Goal: Task Accomplishment & Management: Use online tool/utility

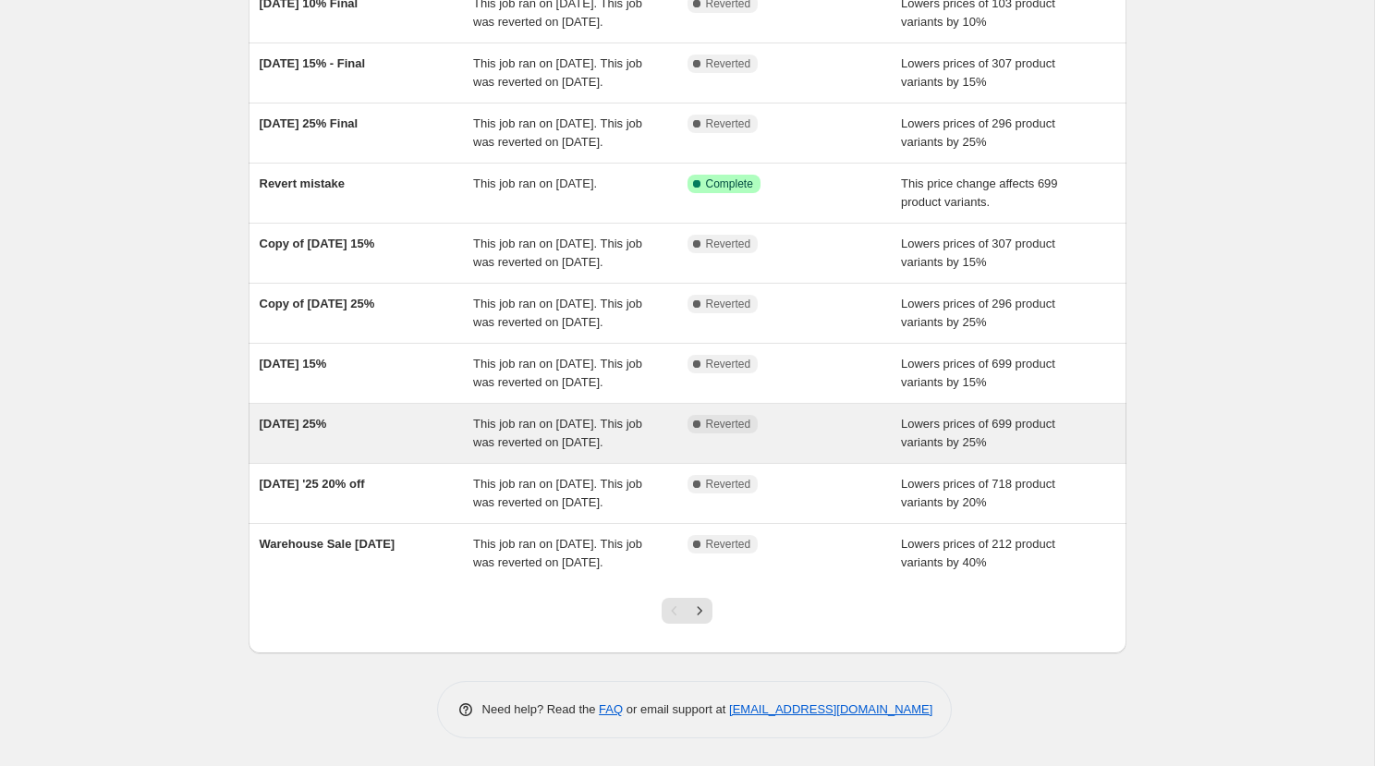
scroll to position [340, 0]
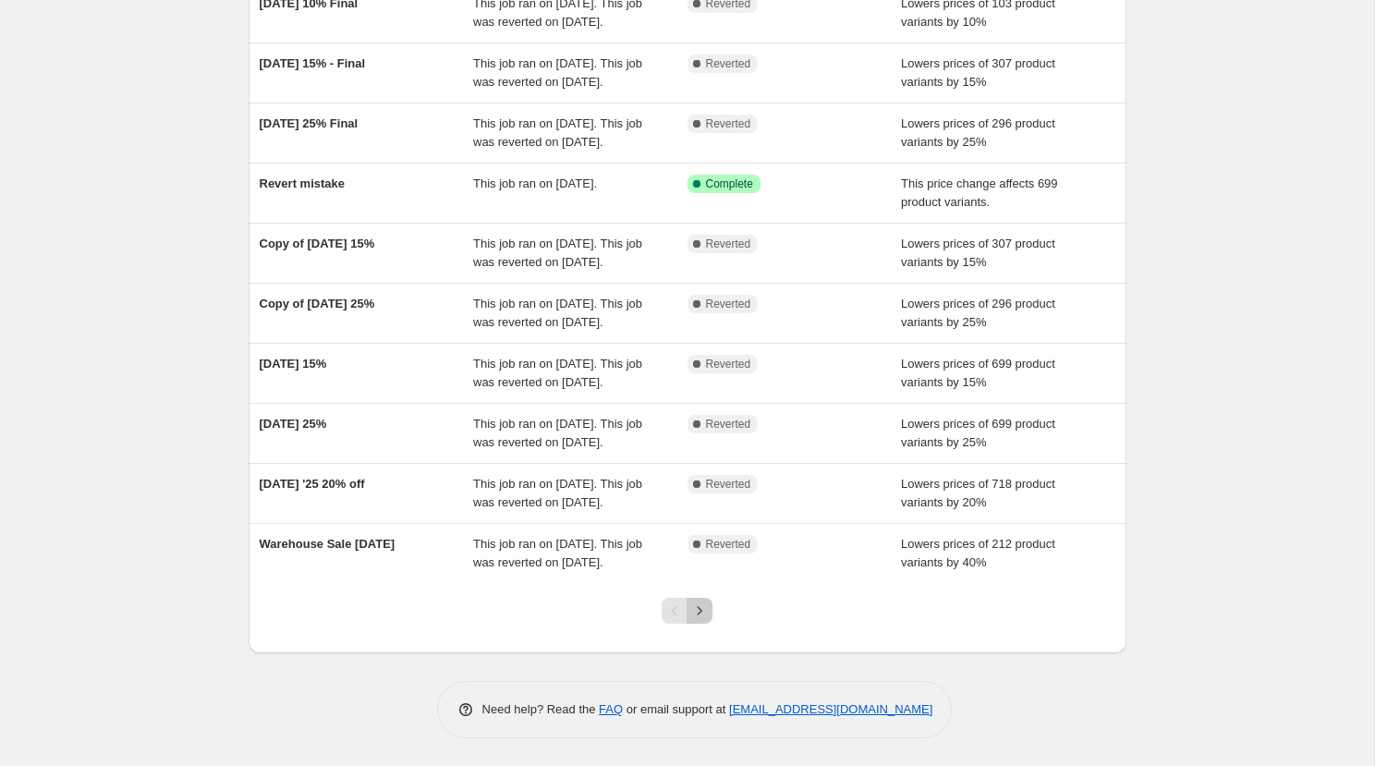
click at [699, 620] on icon "Next" at bounding box center [699, 610] width 18 height 18
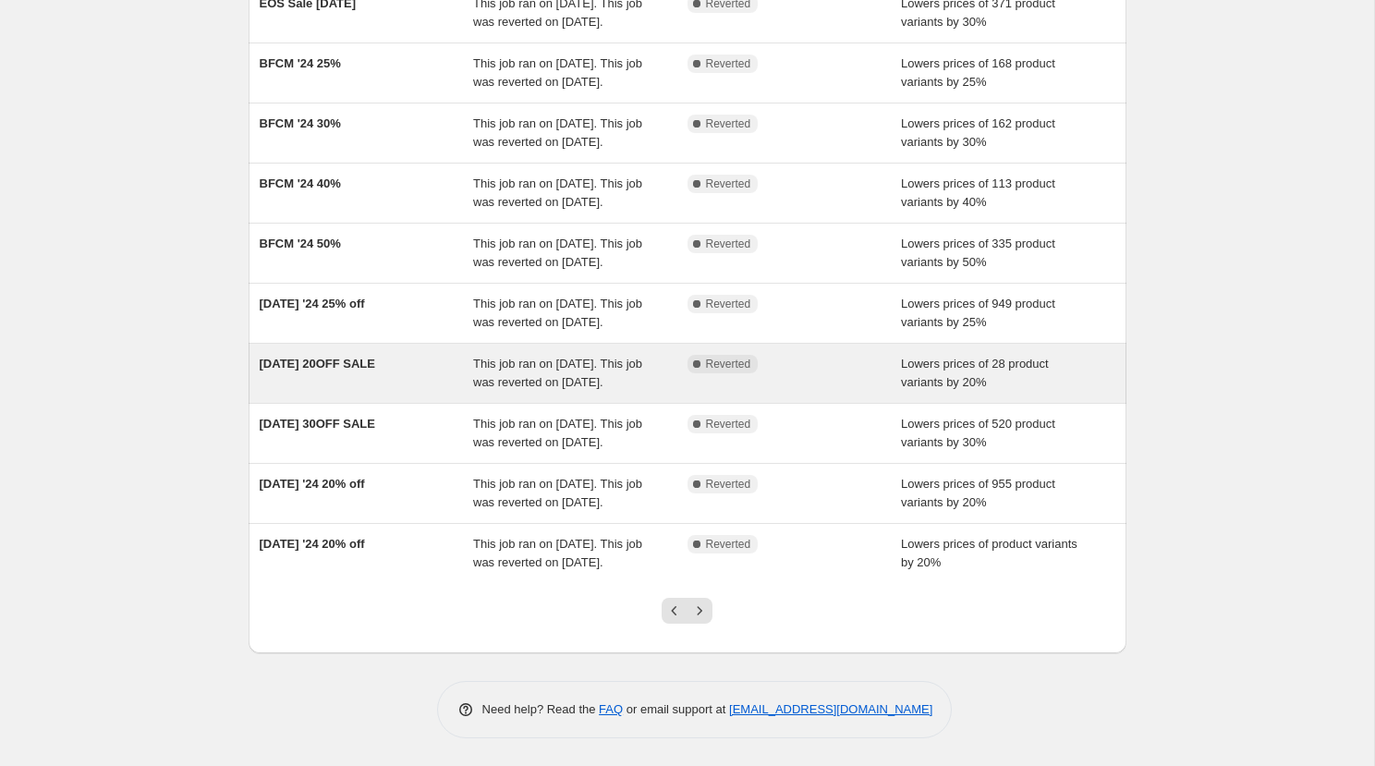
scroll to position [371, 0]
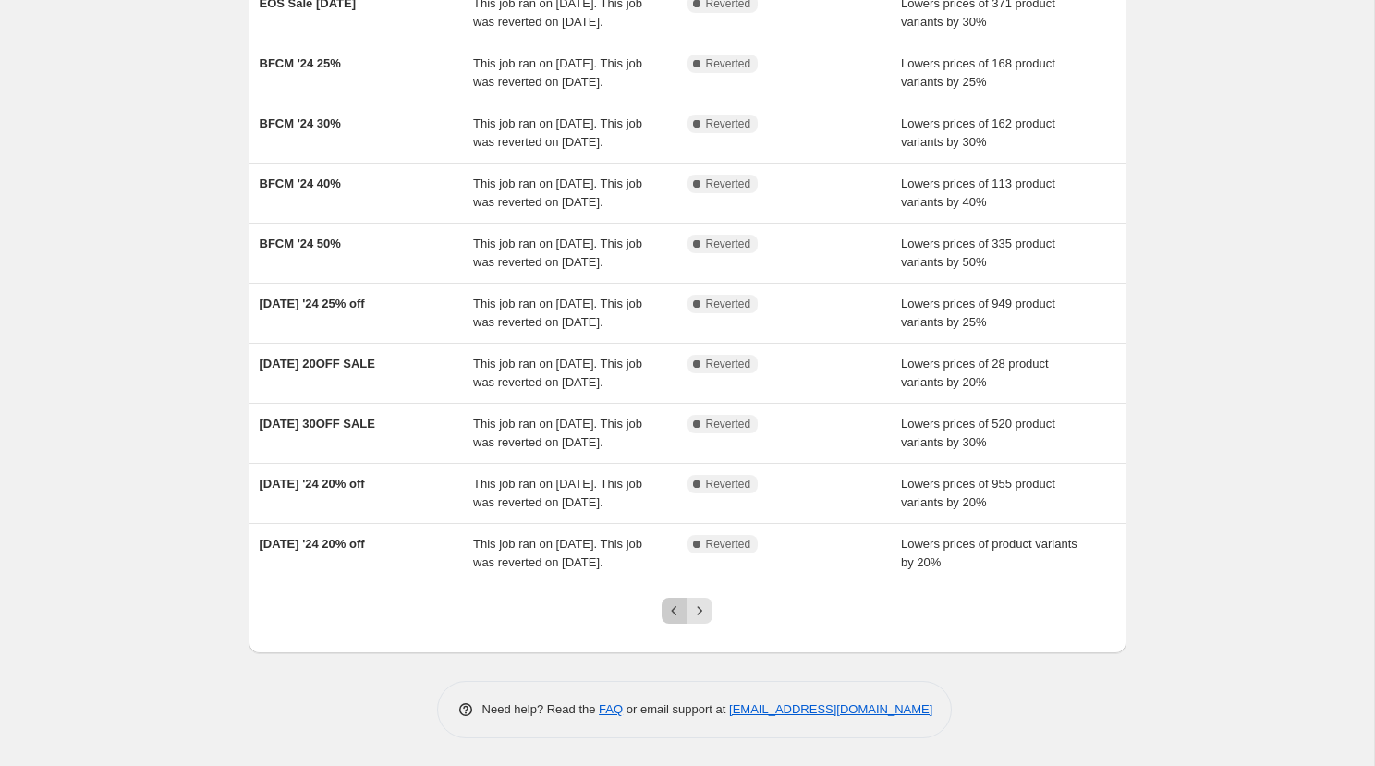
click at [674, 619] on icon "Previous" at bounding box center [674, 610] width 18 height 18
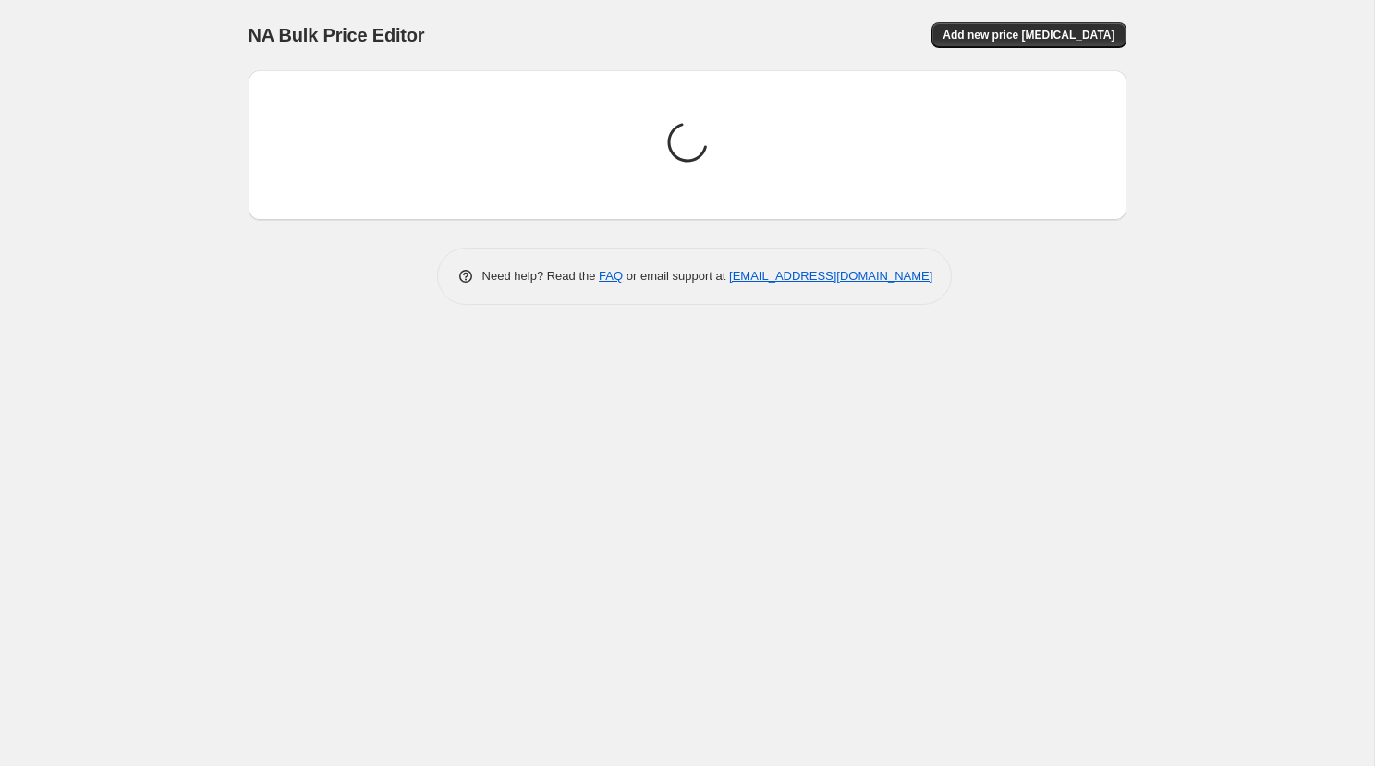
scroll to position [0, 0]
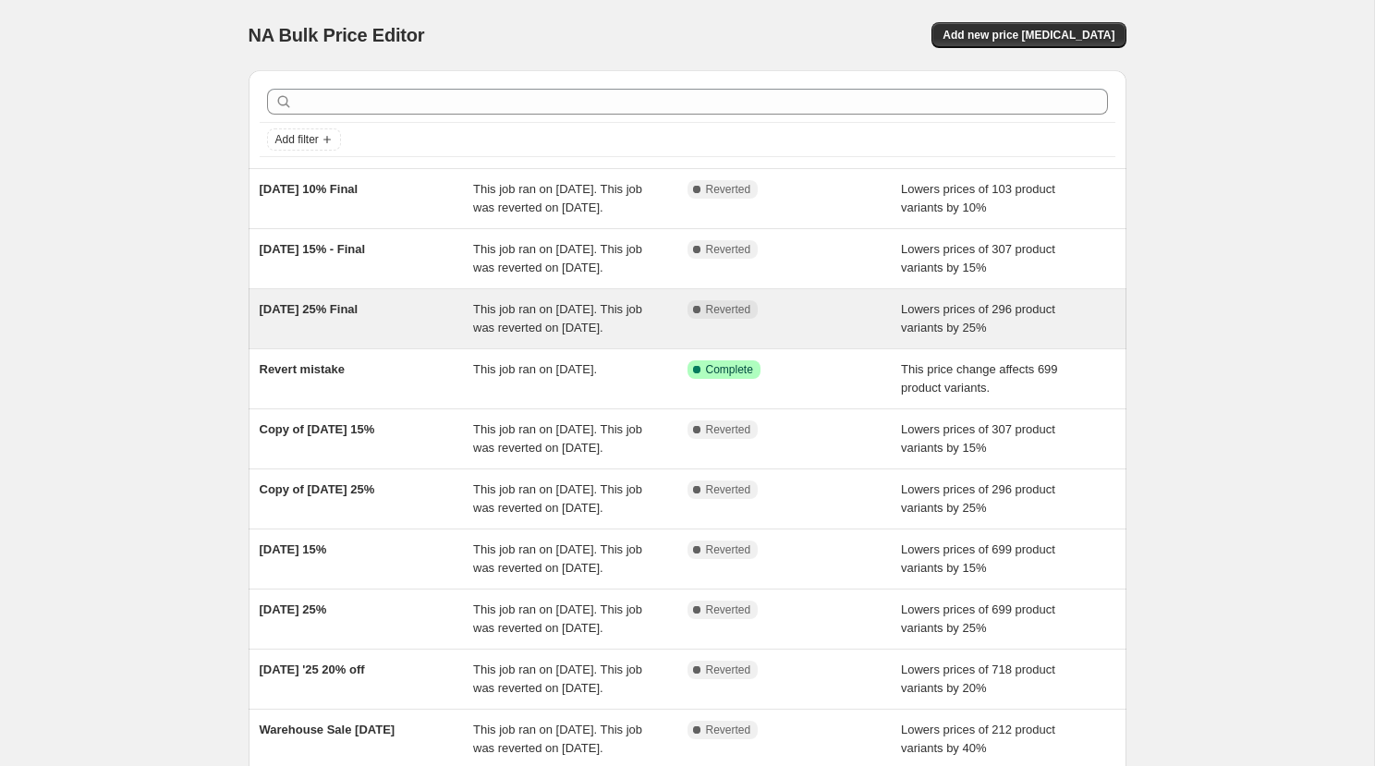
click at [894, 337] on div "Complete Reverted" at bounding box center [794, 318] width 214 height 37
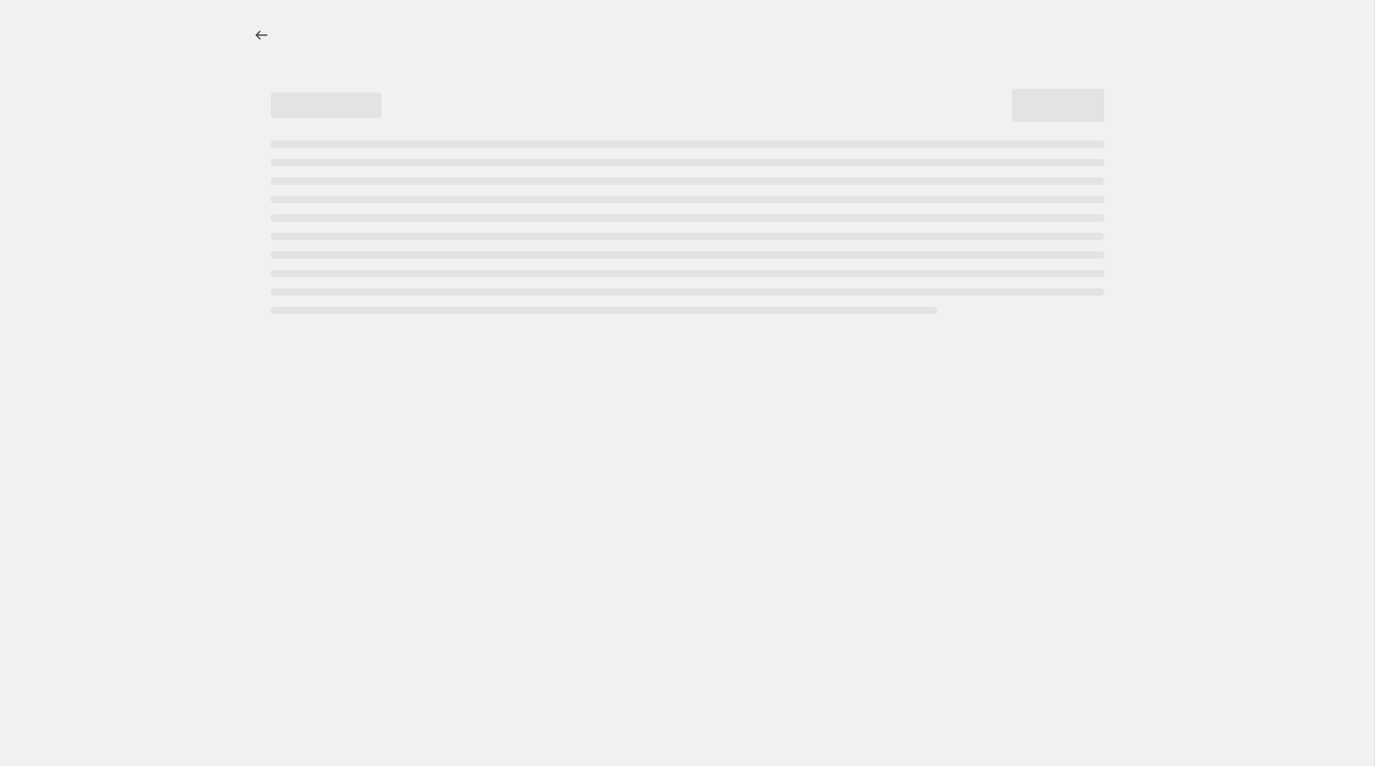
select select "percentage"
select select "product_status"
select select "not_equal"
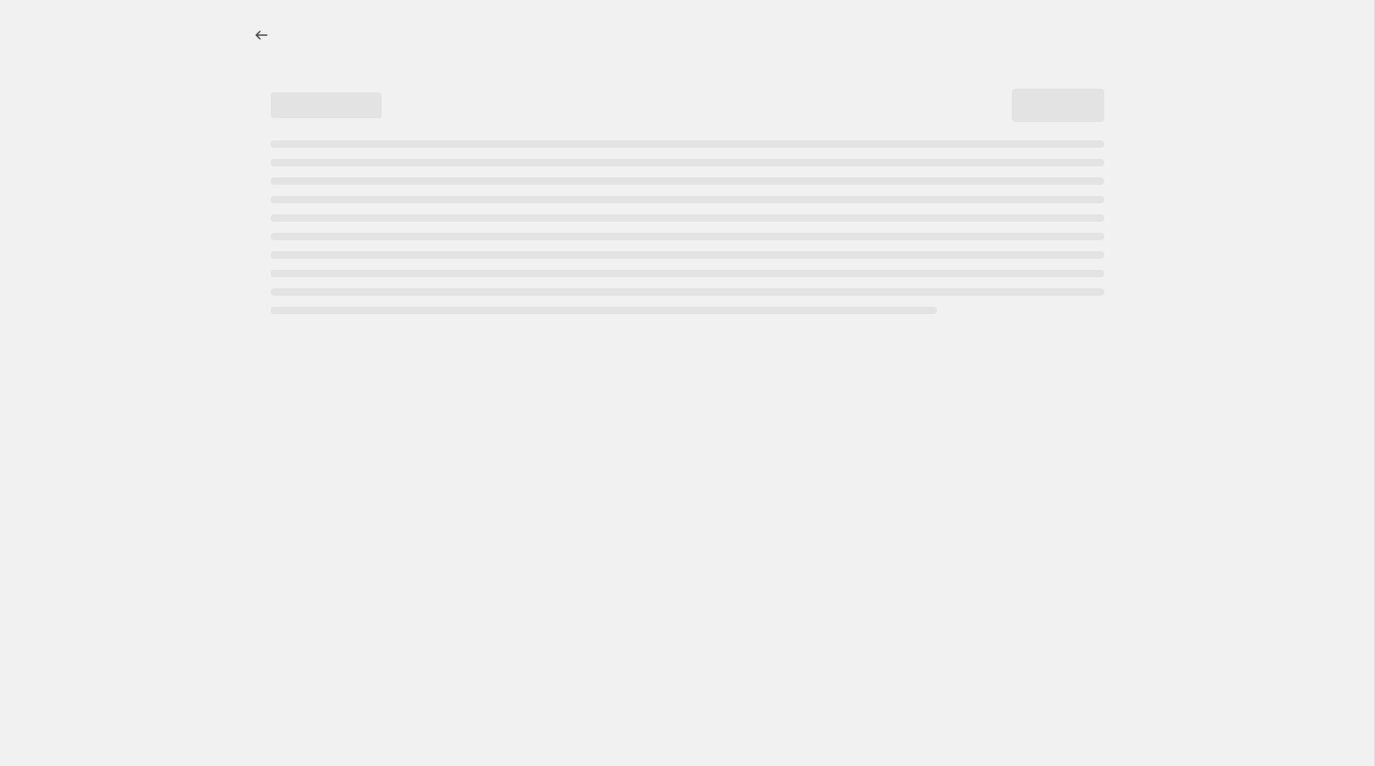
select select "not_equal"
select select "tag"
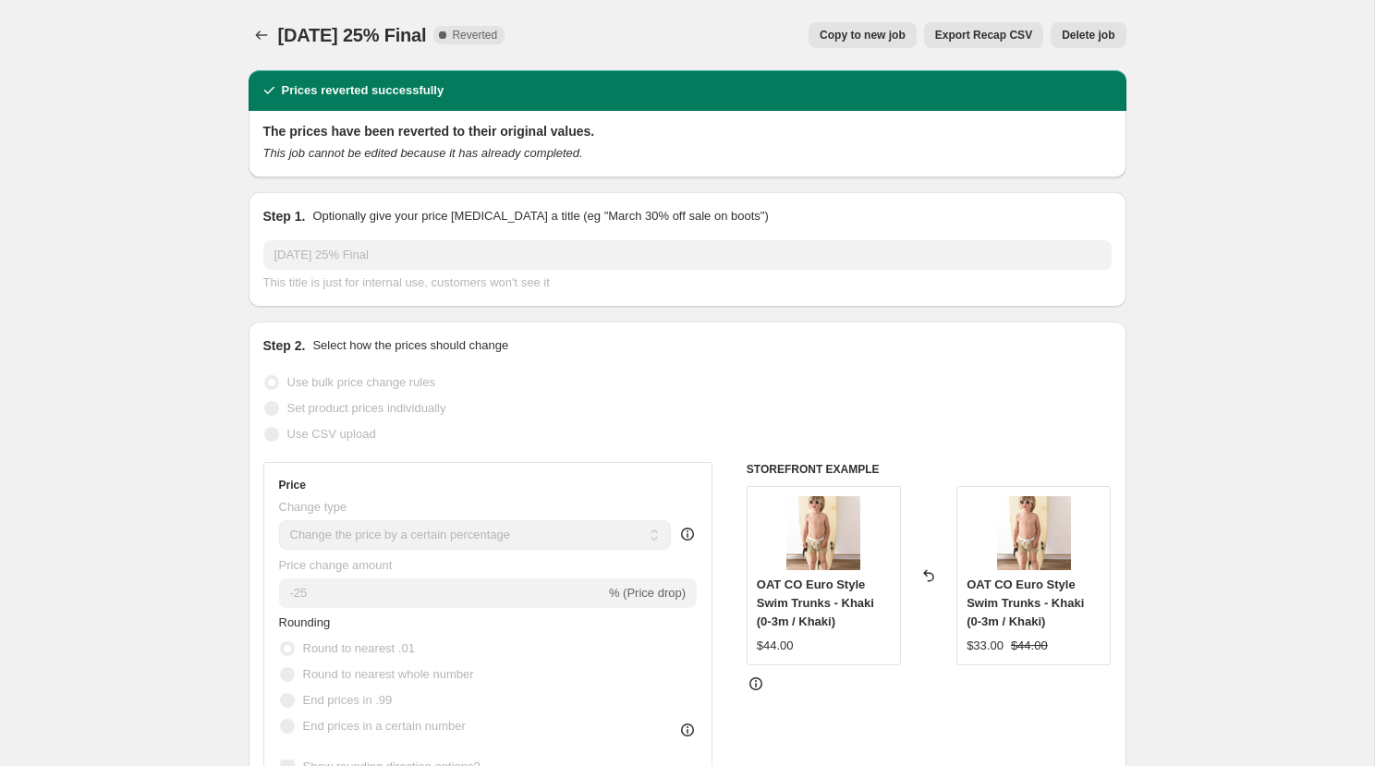
click at [853, 30] on span "Copy to new job" at bounding box center [863, 35] width 86 height 15
select select "percentage"
select select "product_status"
select select "not_equal"
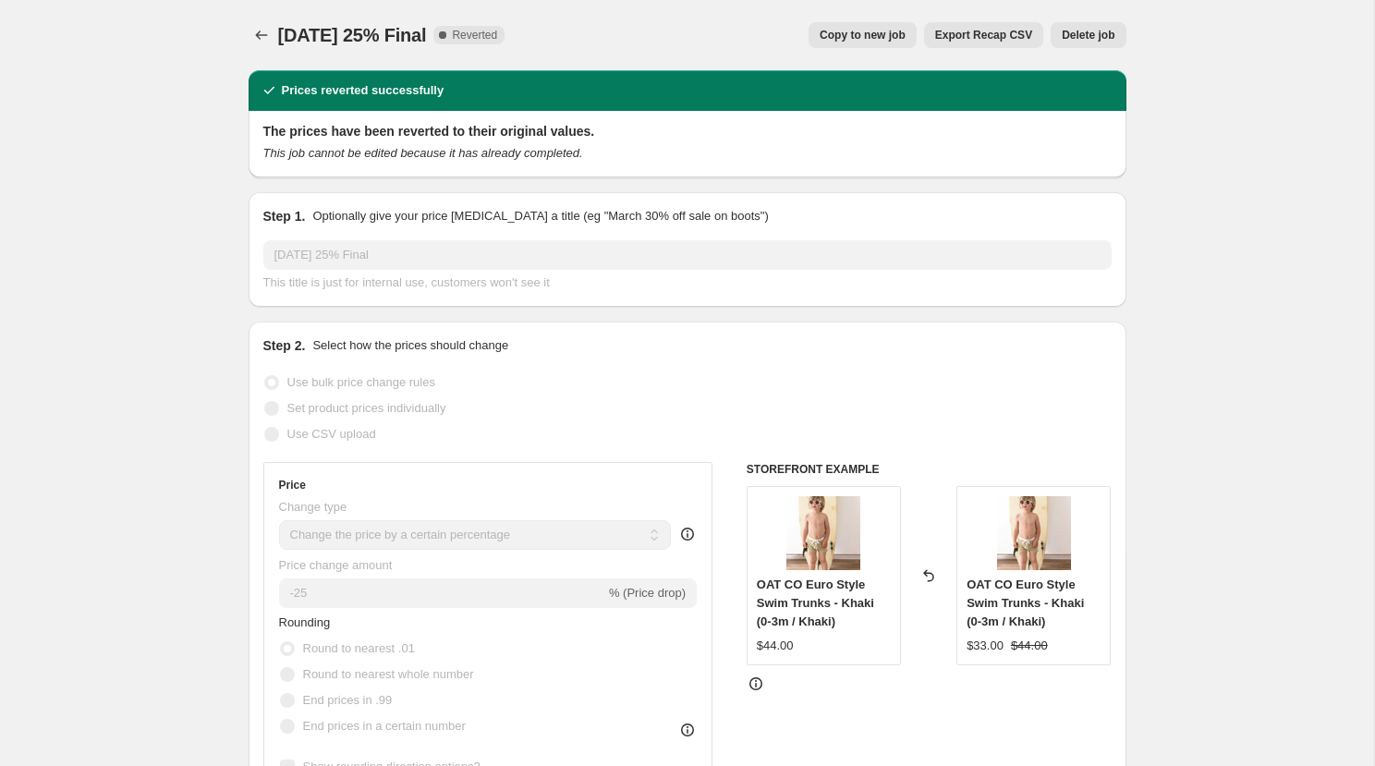
select select "not_equal"
select select "tag"
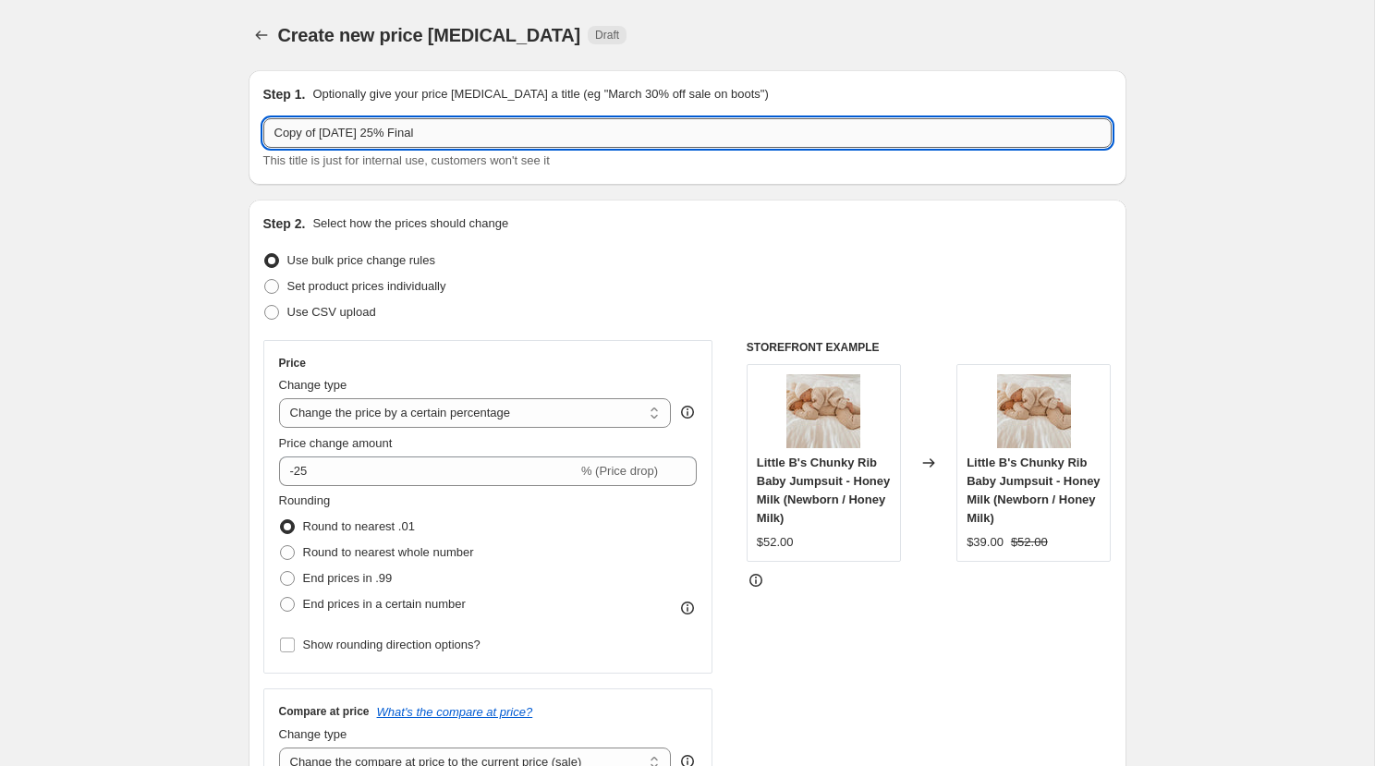
drag, startPoint x: 472, startPoint y: 133, endPoint x: 265, endPoint y: 126, distance: 207.1
click at [265, 126] on input "Copy of [DATE] 25% Final" at bounding box center [687, 133] width 848 height 30
click at [574, 362] on div "Price" at bounding box center [488, 363] width 419 height 15
click at [460, 128] on input "[DATE] '25" at bounding box center [687, 133] width 848 height 30
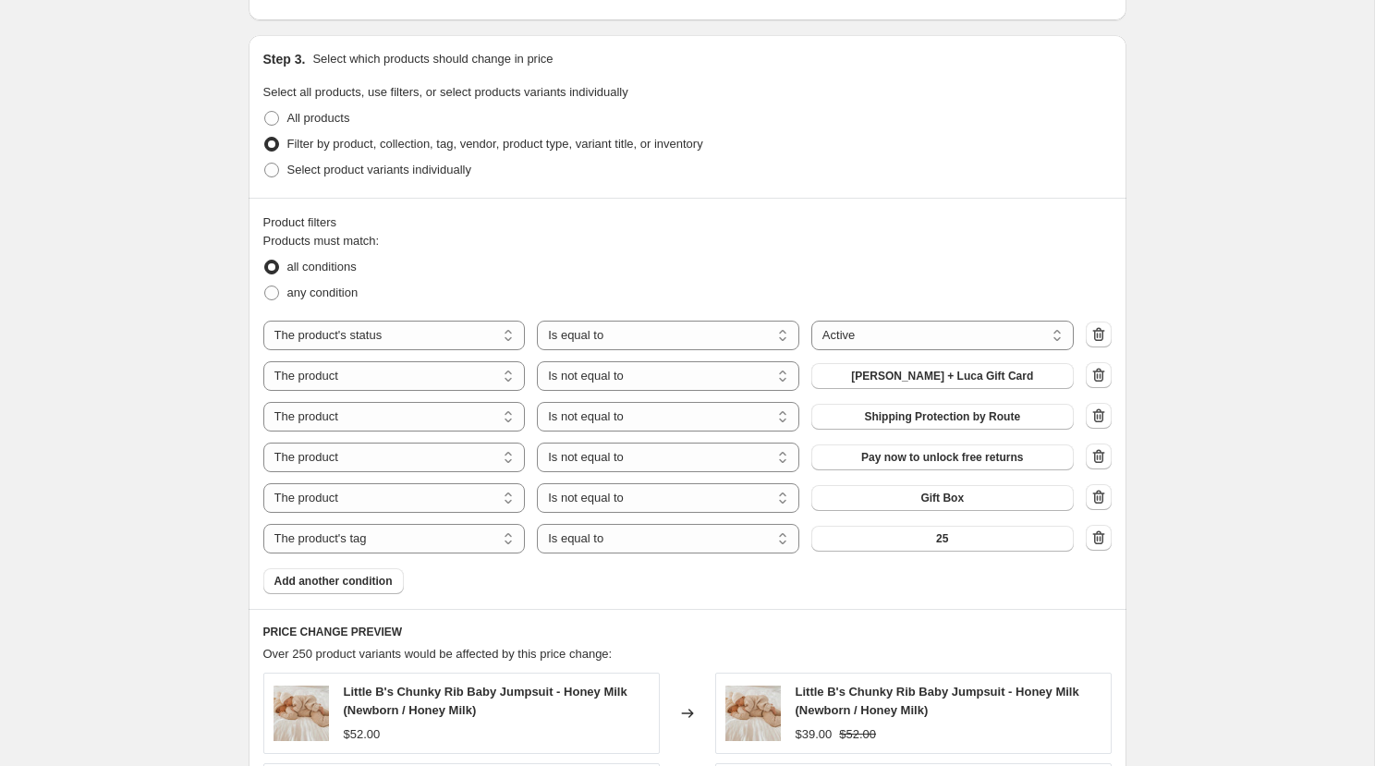
scroll to position [899, 0]
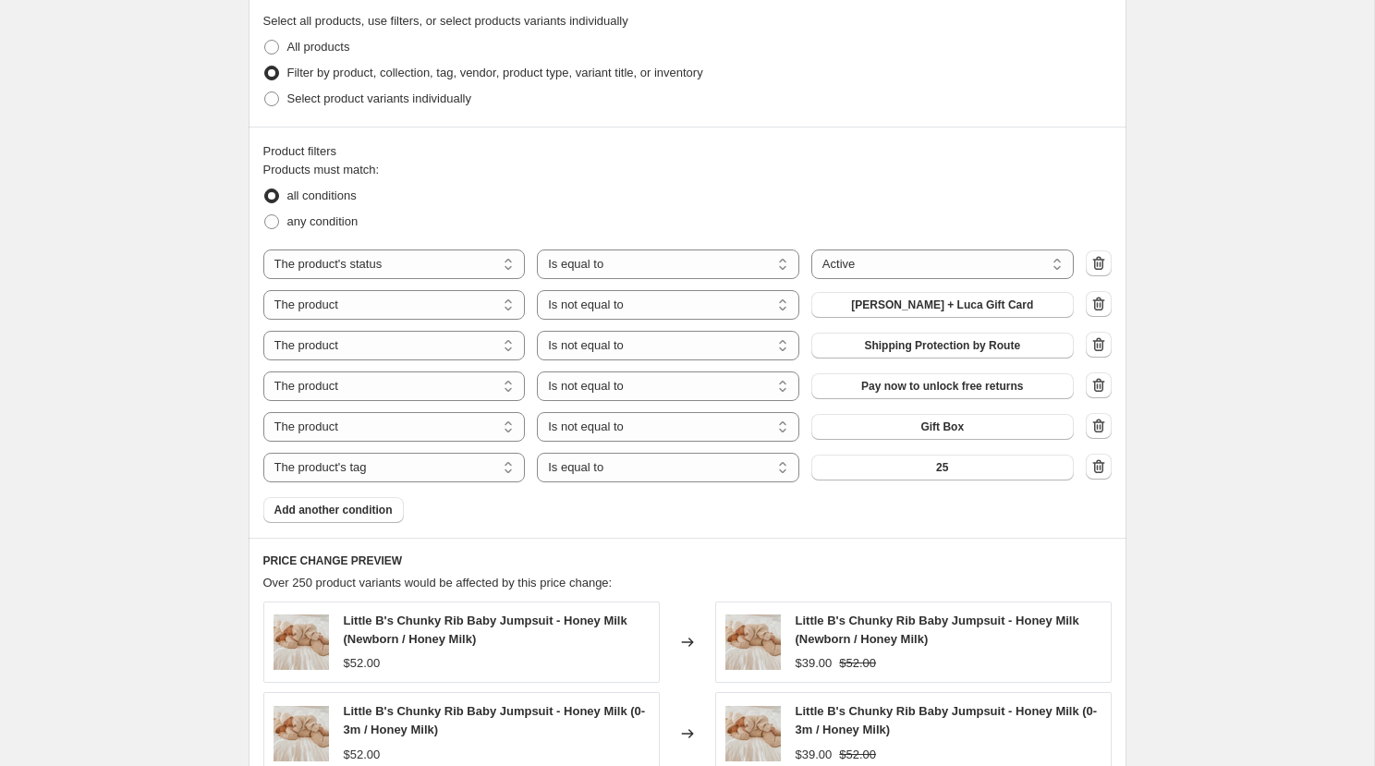
type input "[DATE] '25 25% off"
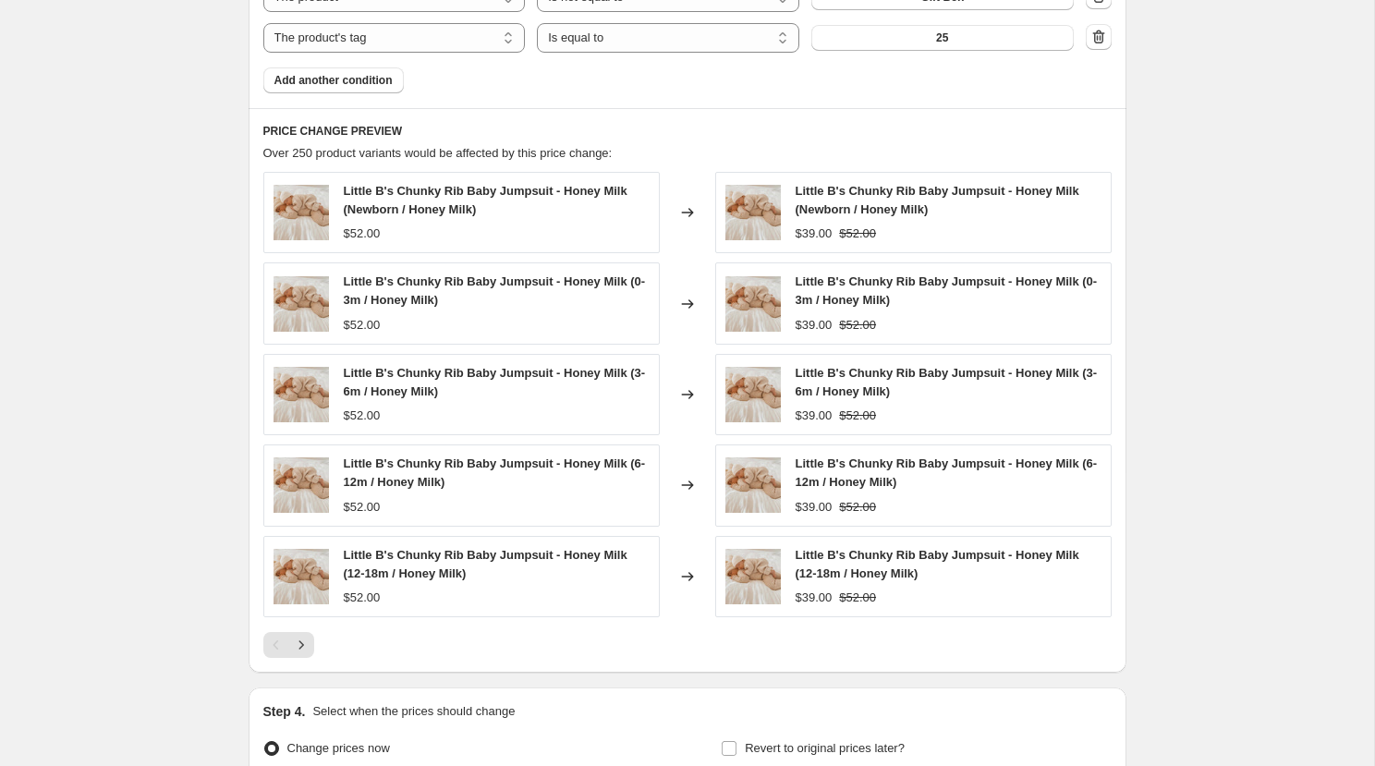
scroll to position [1522, 0]
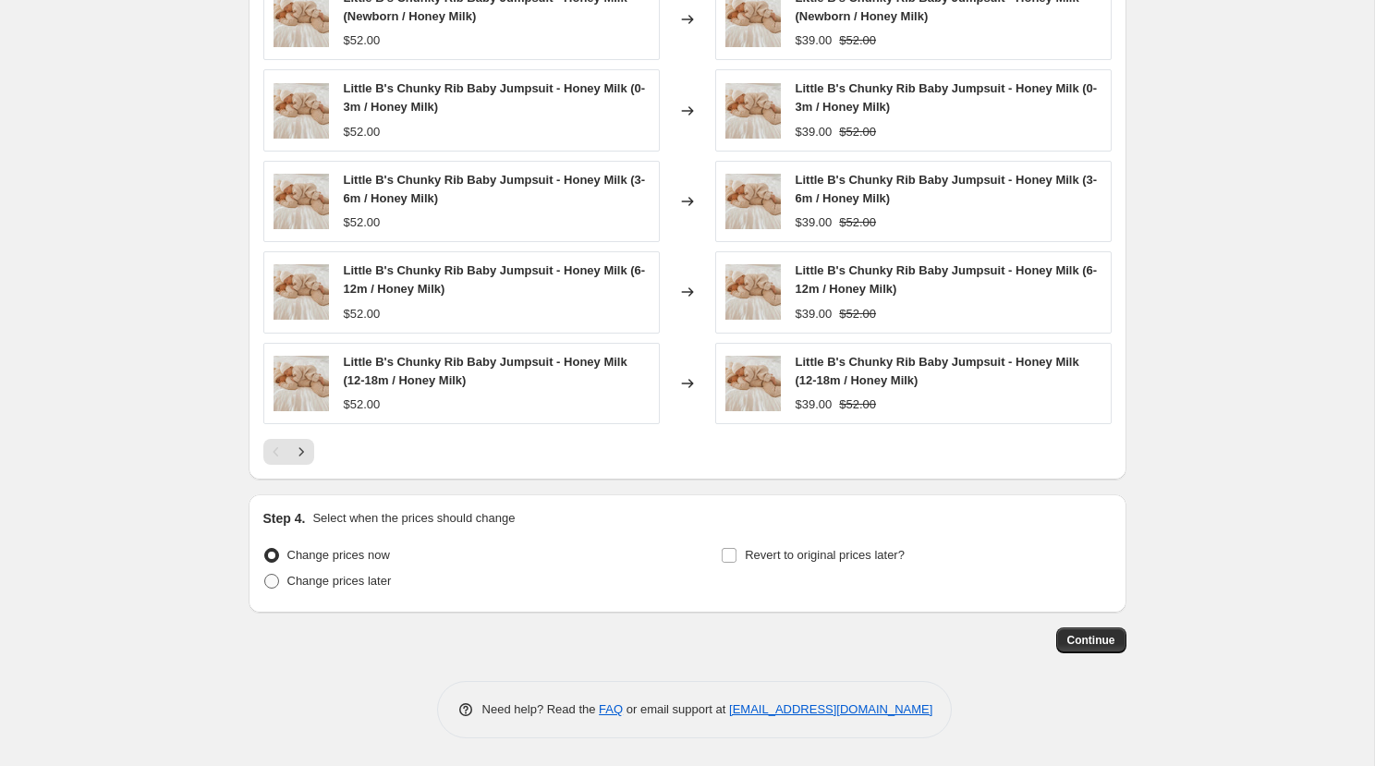
click at [276, 588] on span at bounding box center [271, 581] width 15 height 15
click at [265, 575] on input "Change prices later" at bounding box center [264, 574] width 1 height 1
radio input "true"
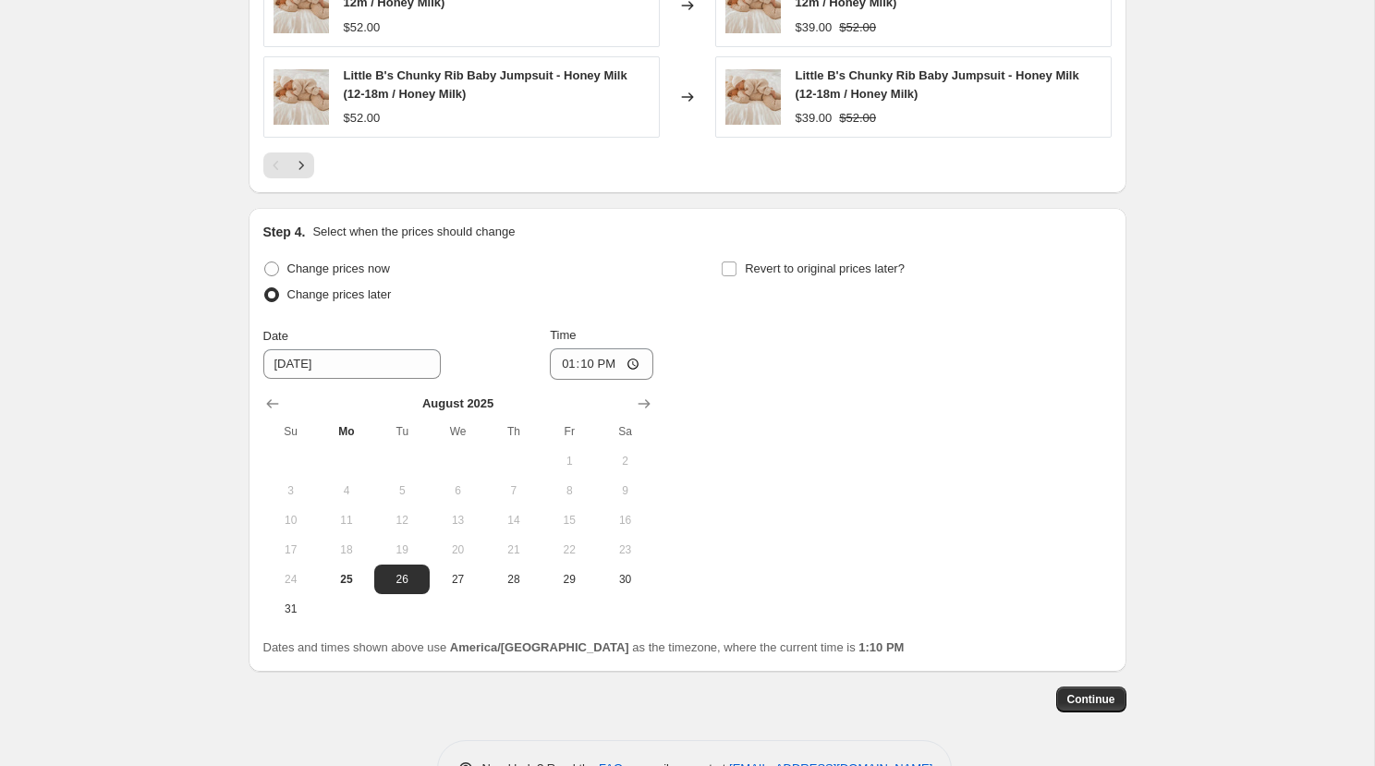
scroll to position [1810, 0]
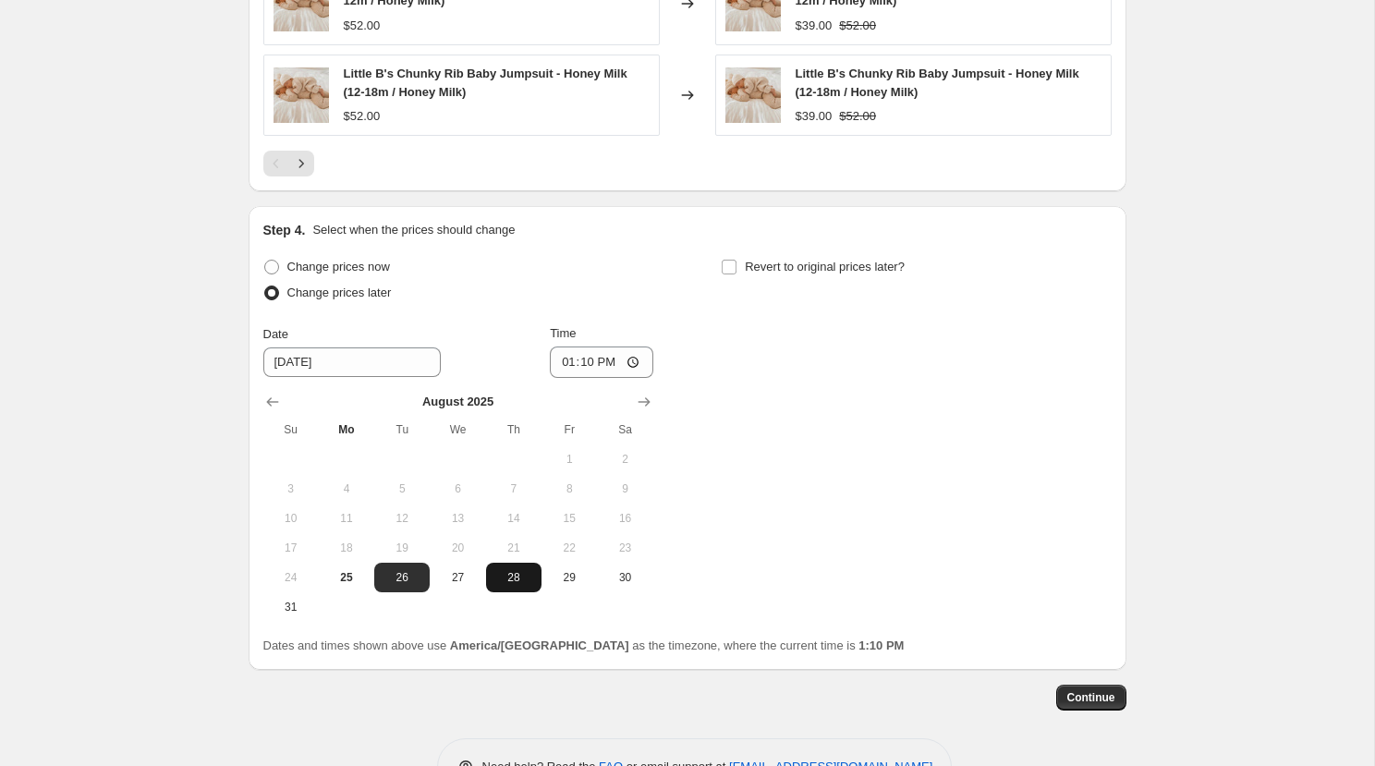
click at [516, 579] on span "28" at bounding box center [513, 577] width 41 height 15
click at [576, 577] on span "29" at bounding box center [569, 577] width 41 height 15
type input "[DATE]"
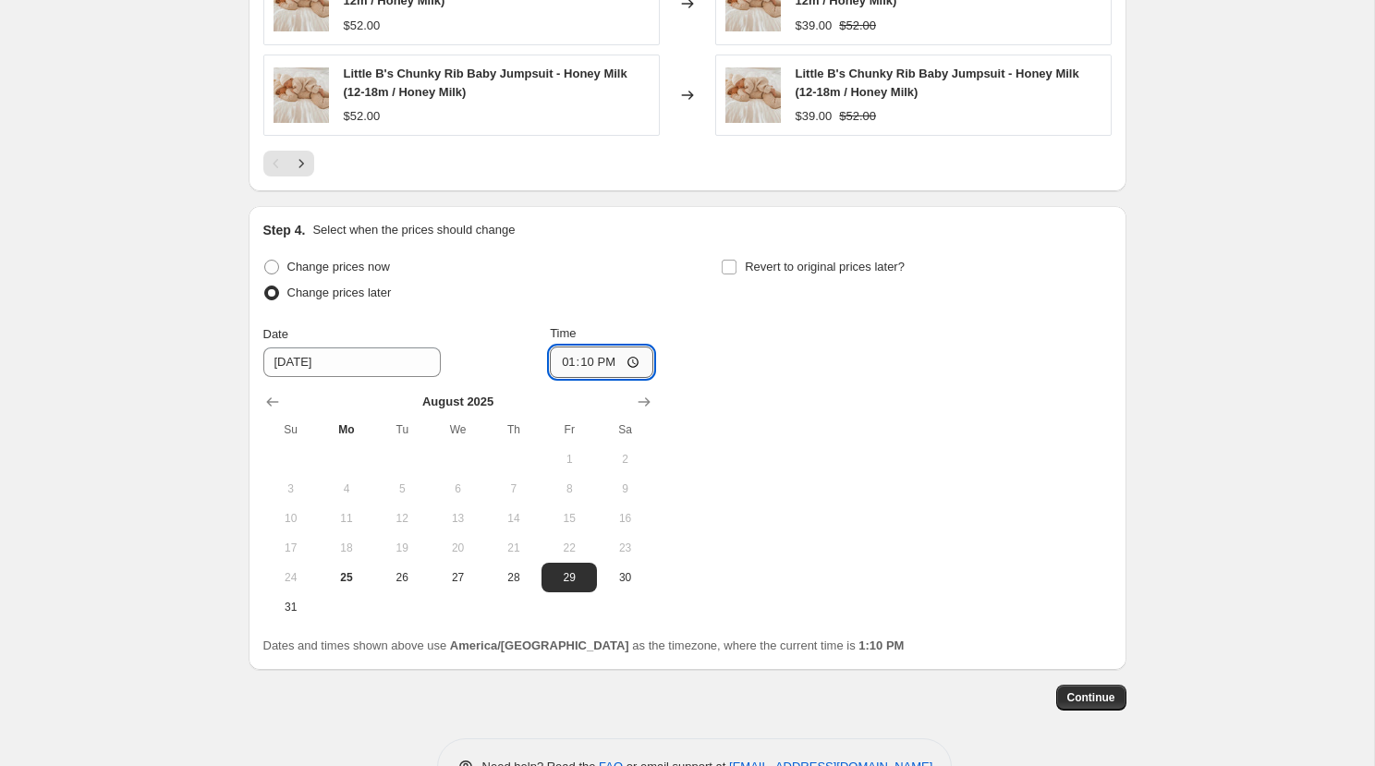
click at [565, 365] on input "13:10" at bounding box center [601, 361] width 103 height 31
type input "00:00"
click at [839, 270] on span "Revert to original prices later?" at bounding box center [825, 267] width 160 height 14
click at [736, 270] on input "Revert to original prices later?" at bounding box center [729, 267] width 15 height 15
checkbox input "true"
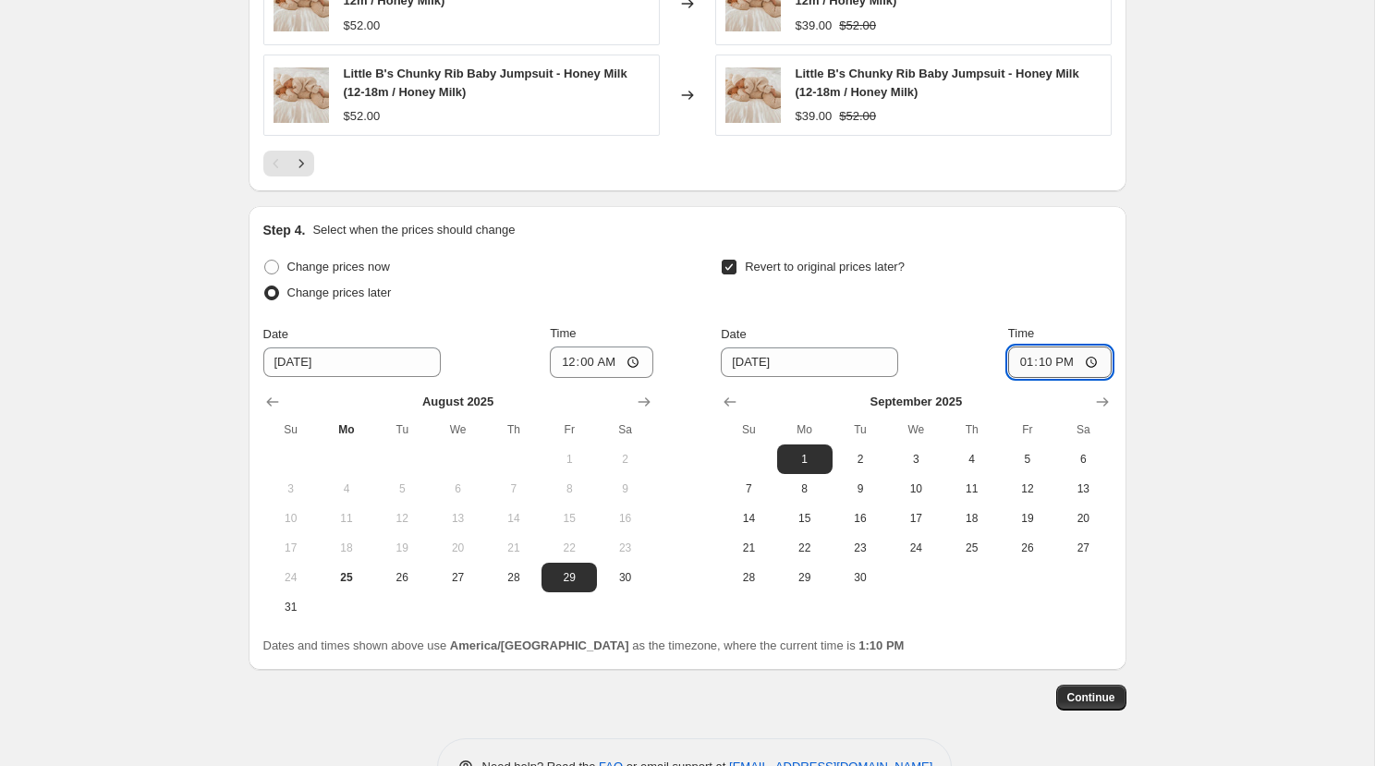
click at [1015, 364] on input "13:10" at bounding box center [1059, 361] width 103 height 31
type input "23:59"
click at [1097, 697] on span "Continue" at bounding box center [1091, 697] width 48 height 15
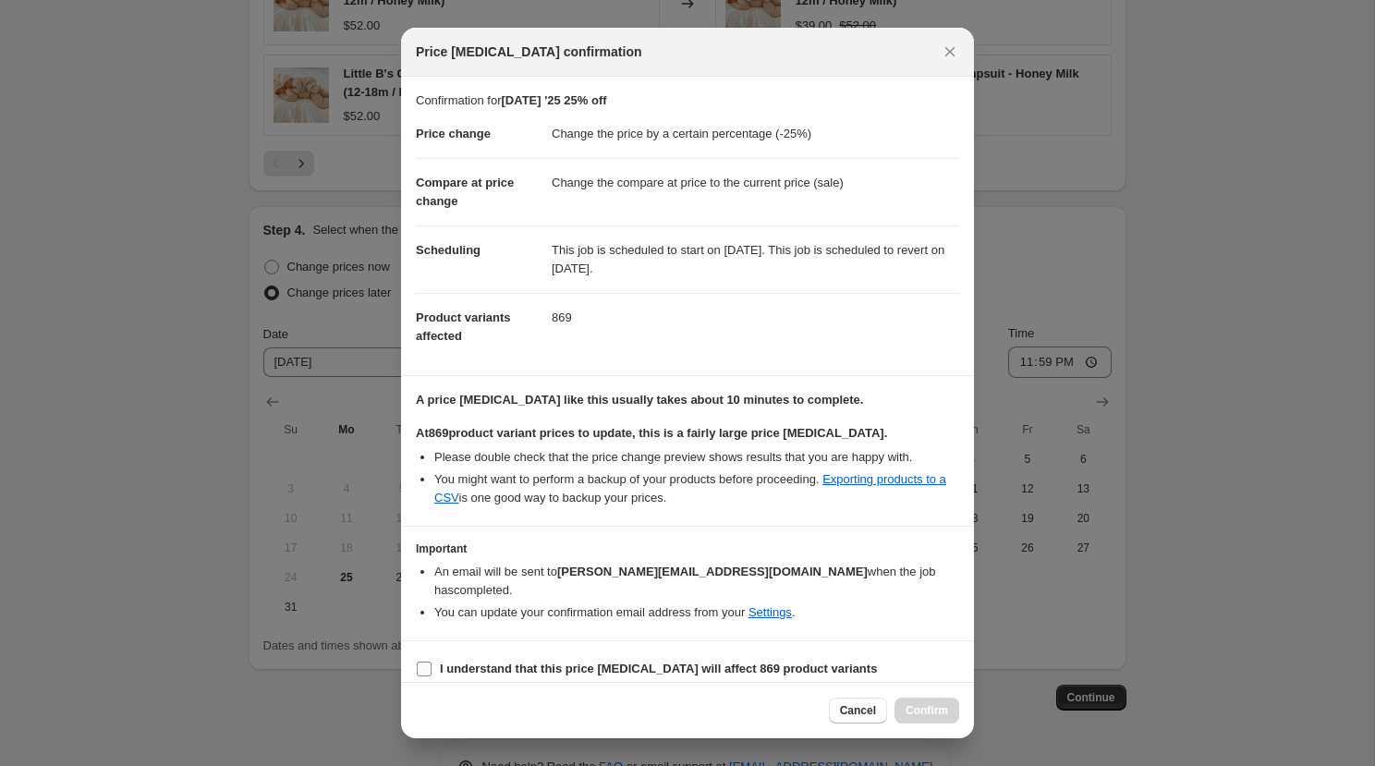
click at [426, 662] on input "I understand that this price [MEDICAL_DATA] will affect 869 product variants" at bounding box center [424, 669] width 15 height 15
checkbox input "true"
click at [933, 711] on span "Confirm" at bounding box center [926, 710] width 43 height 15
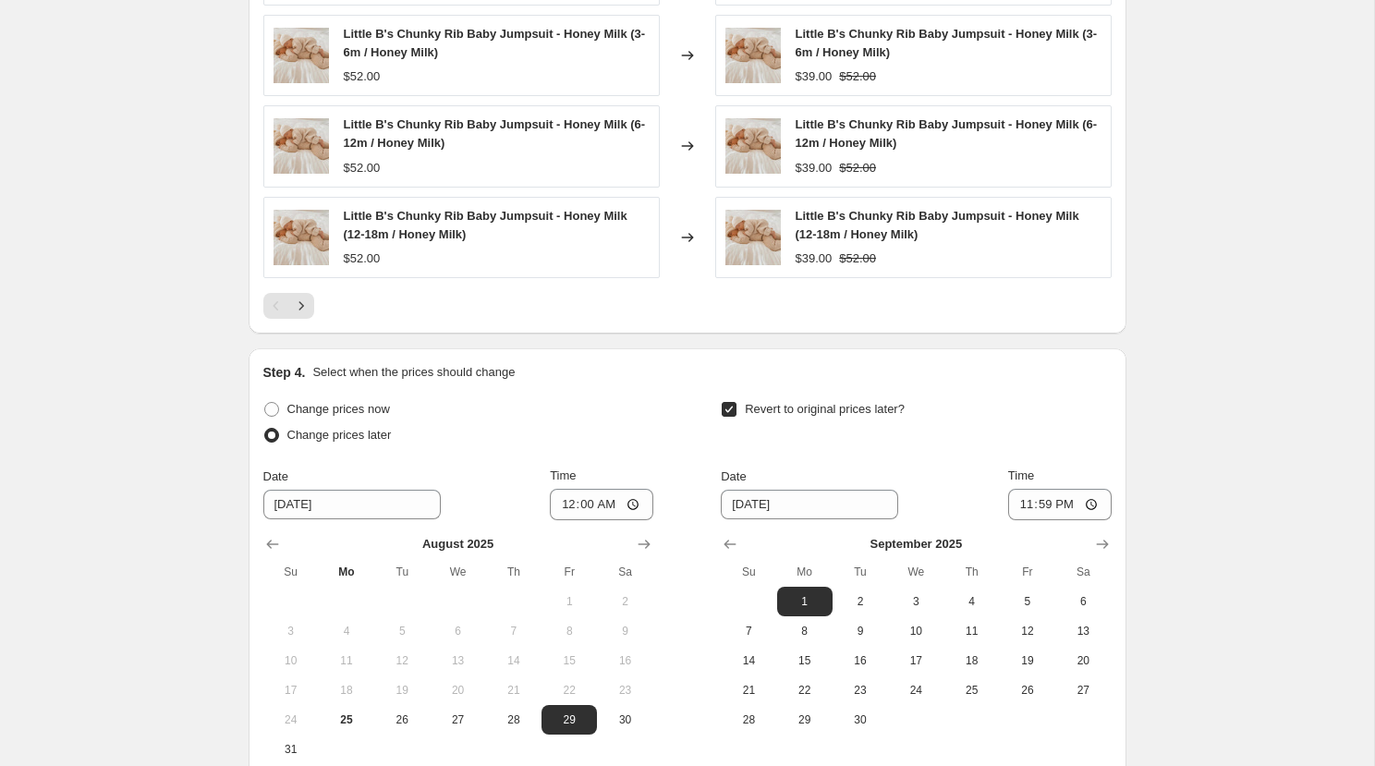
scroll to position [1980, 0]
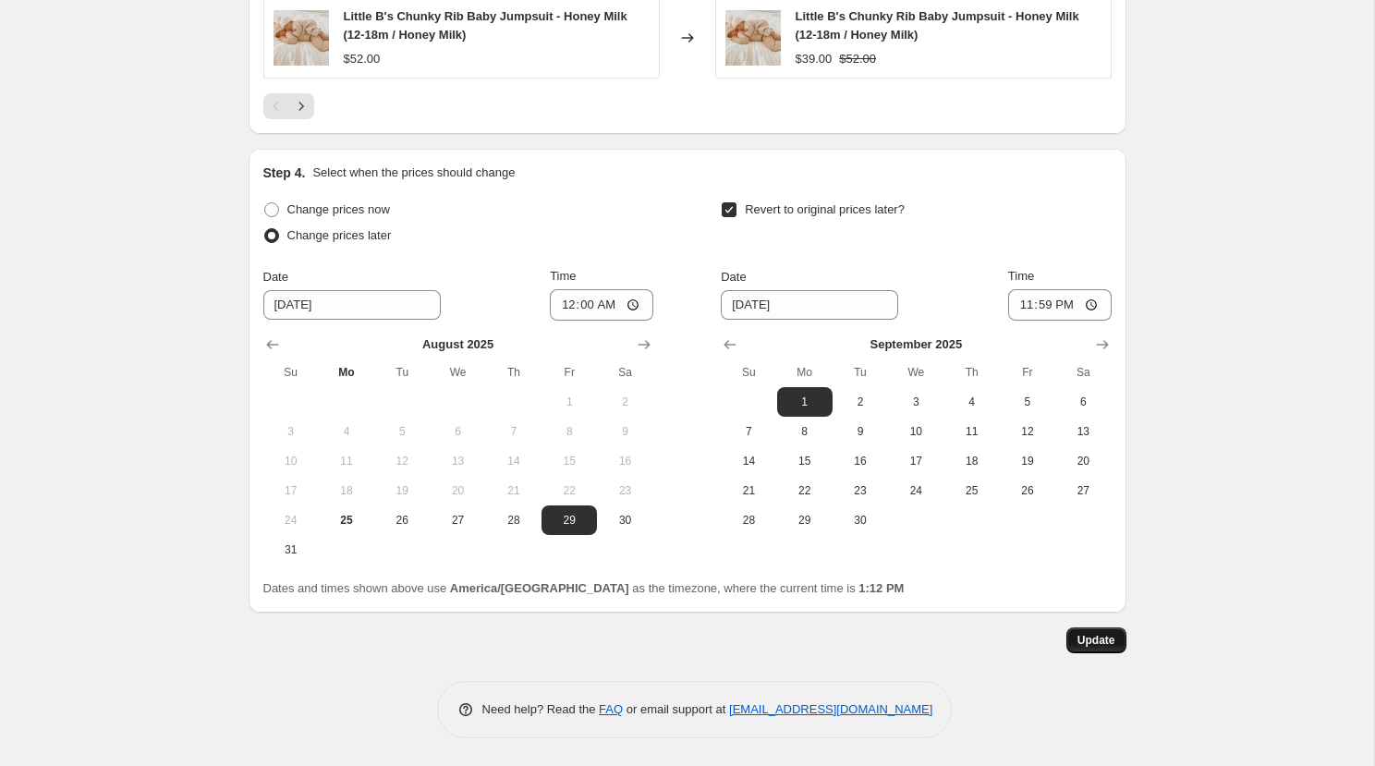
click at [1101, 646] on span "Update" at bounding box center [1096, 640] width 38 height 15
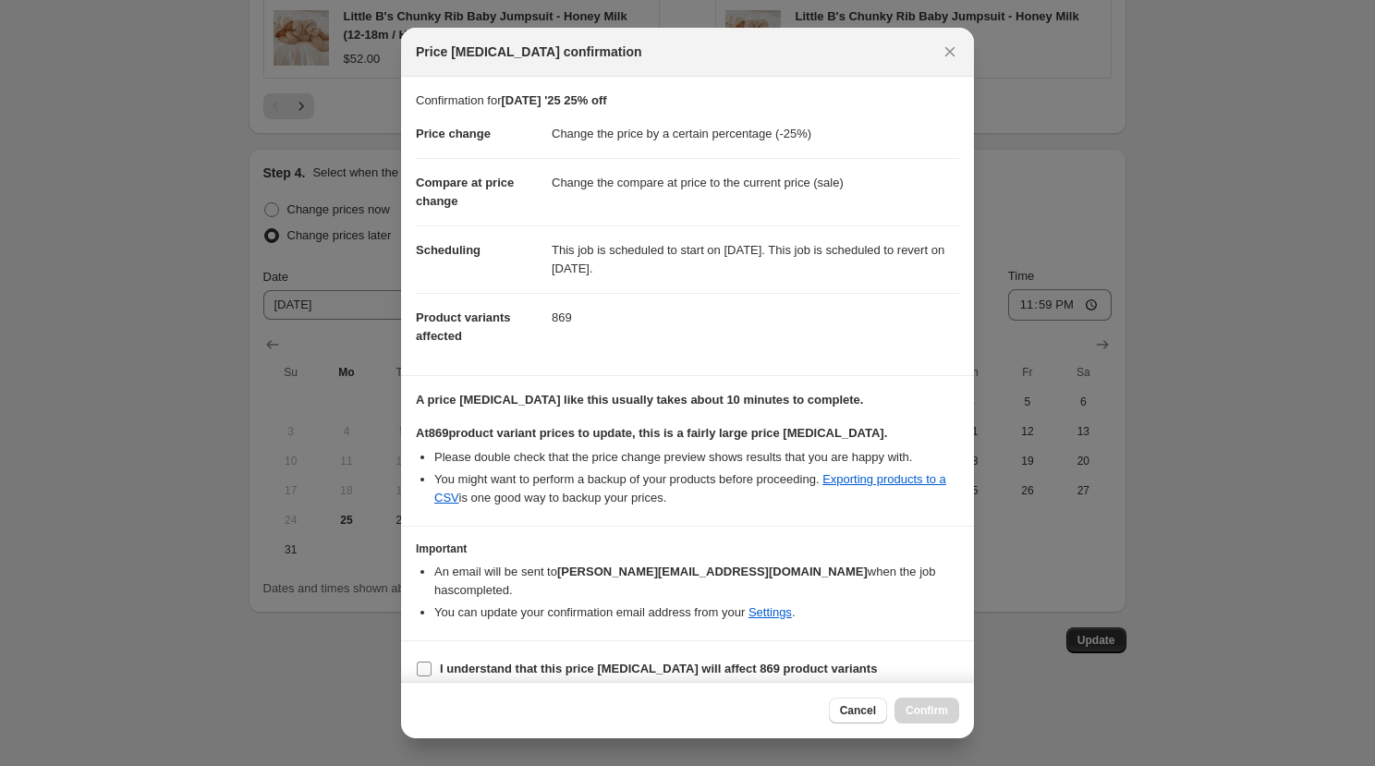
click at [424, 662] on input "I understand that this price [MEDICAL_DATA] will affect 869 product variants" at bounding box center [424, 669] width 15 height 15
checkbox input "true"
click at [935, 711] on span "Confirm" at bounding box center [926, 710] width 43 height 15
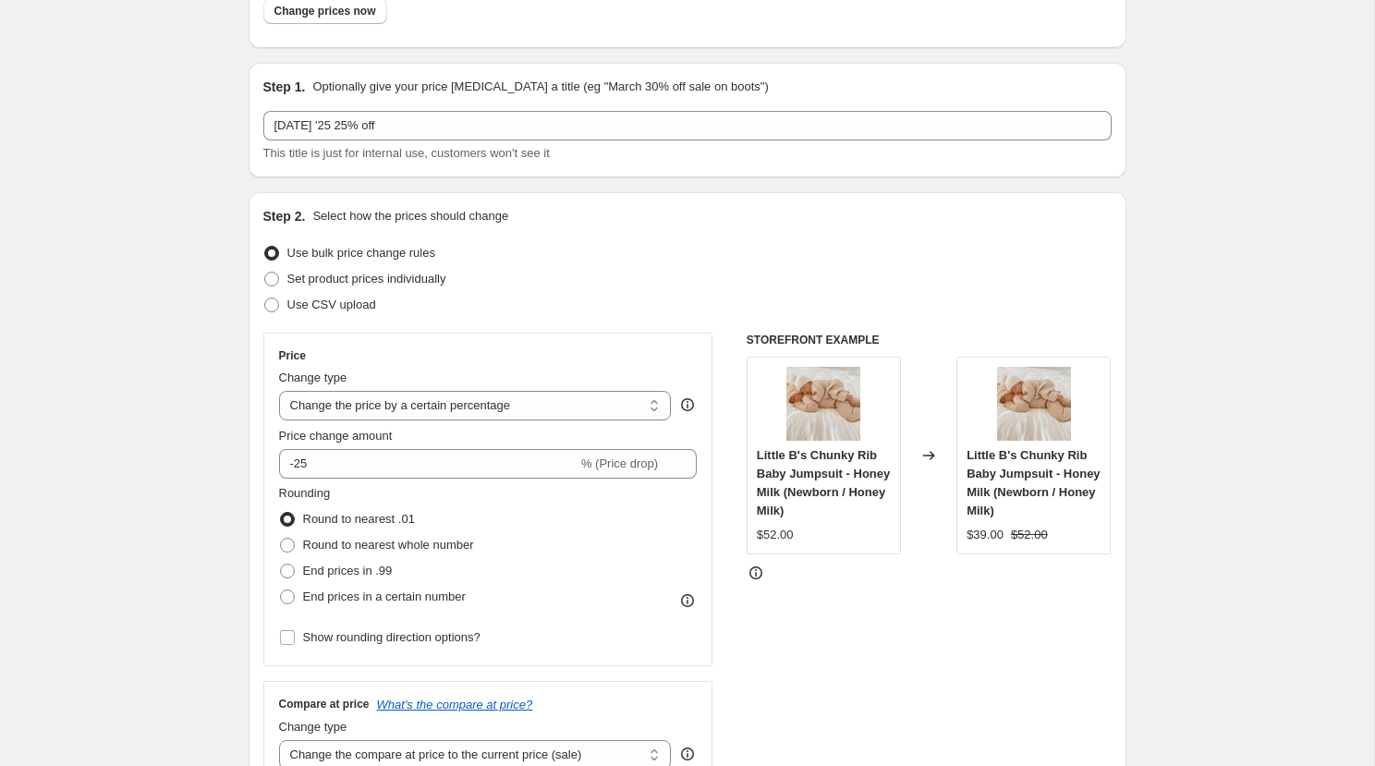
scroll to position [0, 0]
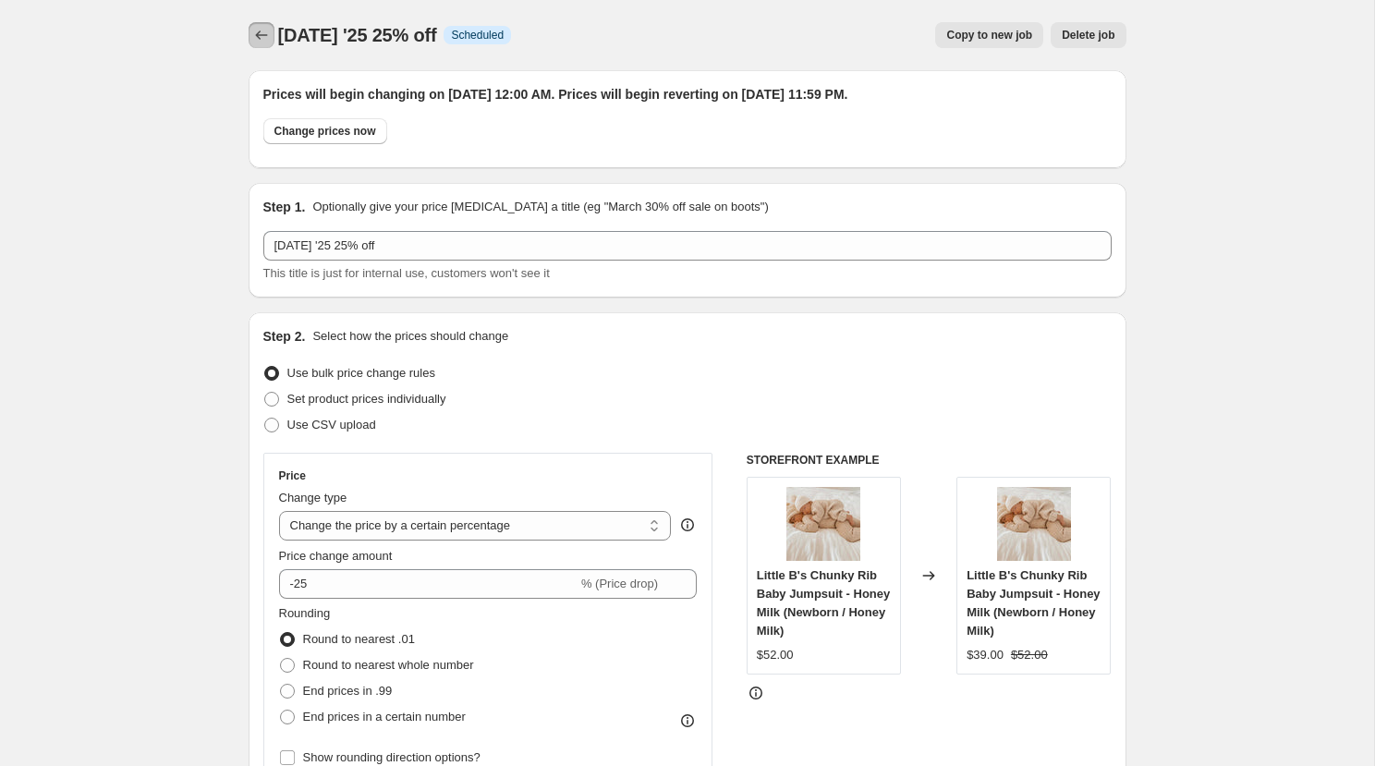
click at [267, 34] on icon "Price change jobs" at bounding box center [261, 35] width 18 height 18
